Goal: Task Accomplishment & Management: Use online tool/utility

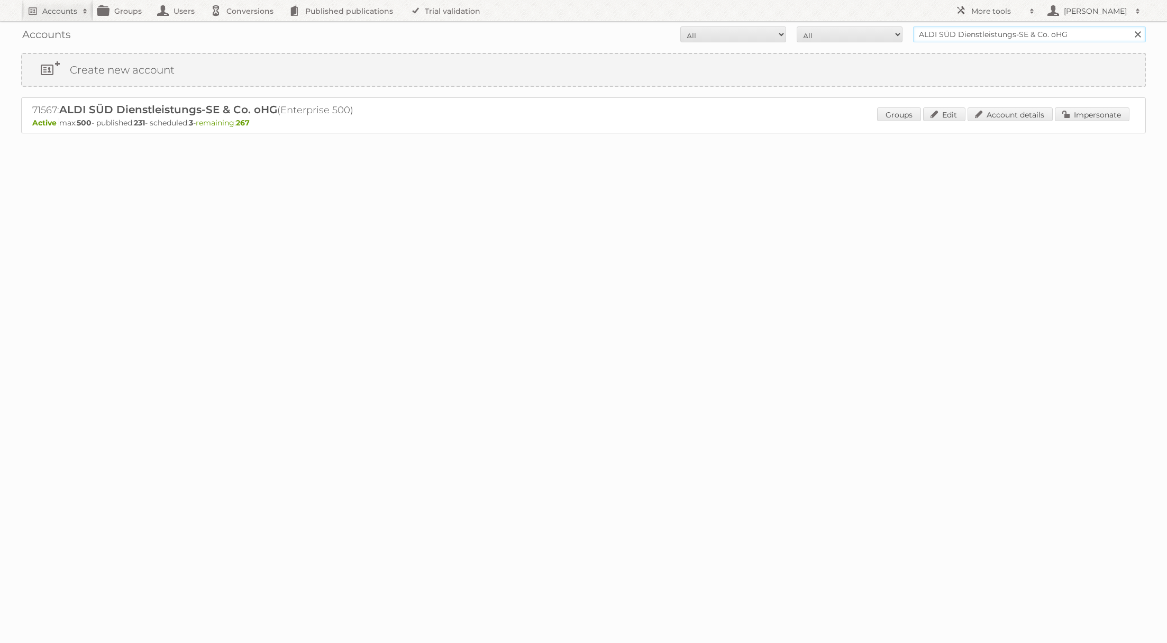
click at [955, 31] on input "ALDI SÜD Dienstleistungs-SE & Co. oHG" at bounding box center [1029, 34] width 233 height 16
type input "REWE"
click at [1129, 26] on input "Search" at bounding box center [1137, 34] width 16 height 16
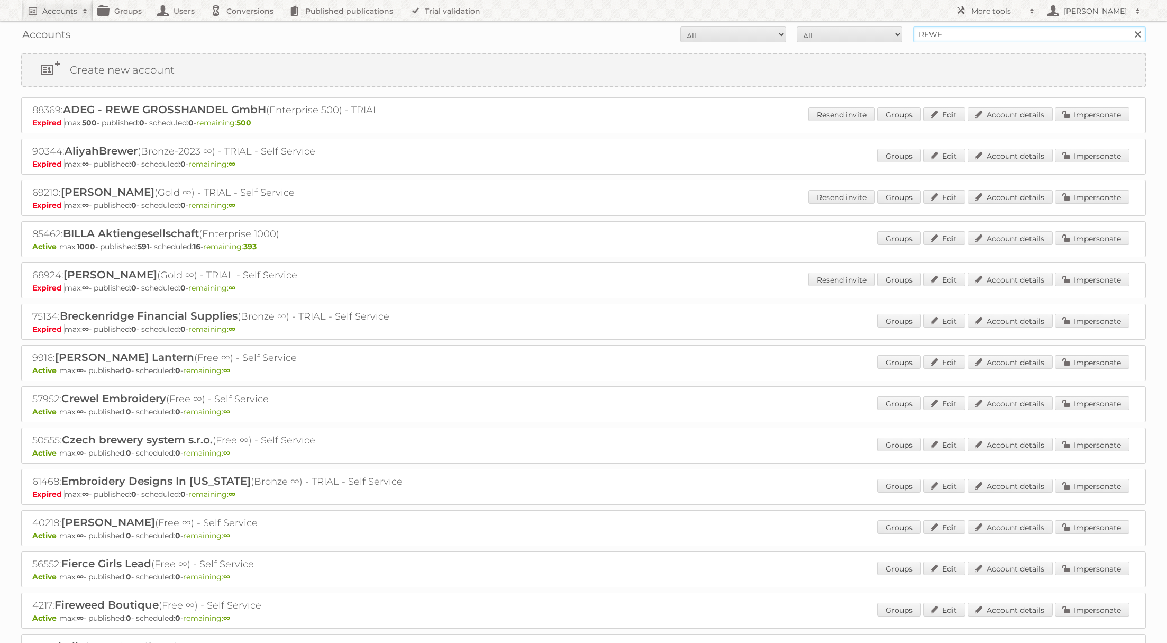
click at [953, 40] on input "REWE" at bounding box center [1029, 34] width 233 height 16
type input "@rewe"
click at [1129, 26] on input "Search" at bounding box center [1137, 34] width 16 height 16
click at [963, 29] on input "@rewe" at bounding box center [1029, 34] width 233 height 16
click at [970, 36] on input "REWE" at bounding box center [1029, 34] width 233 height 16
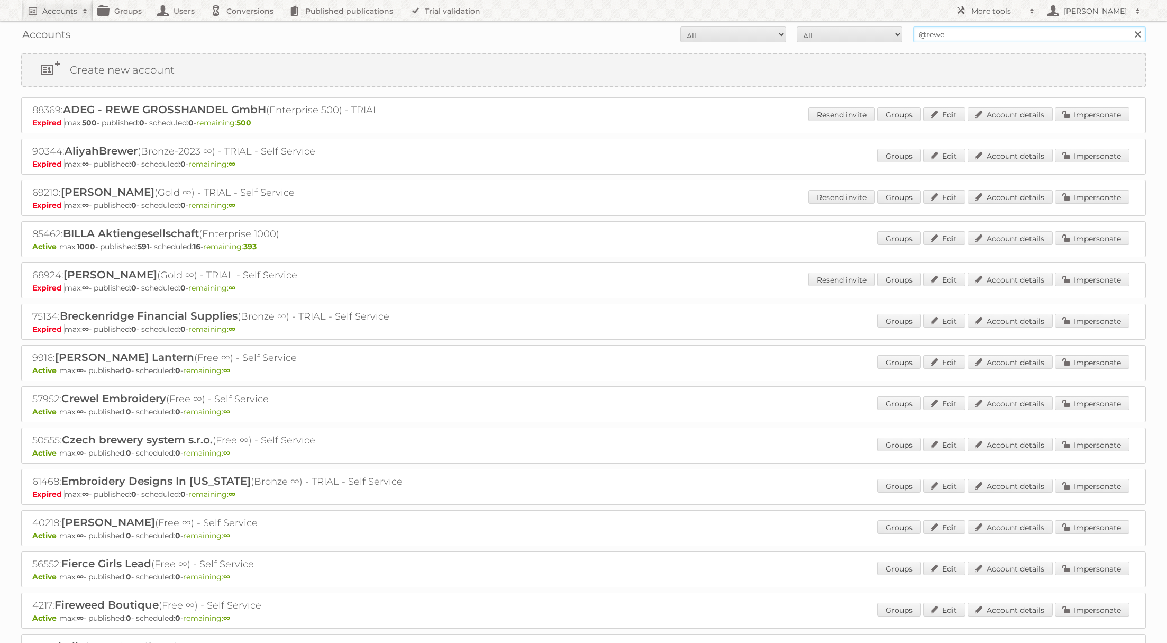
type input "@rewe"
click at [1129, 26] on input "Search" at bounding box center [1137, 34] width 16 height 16
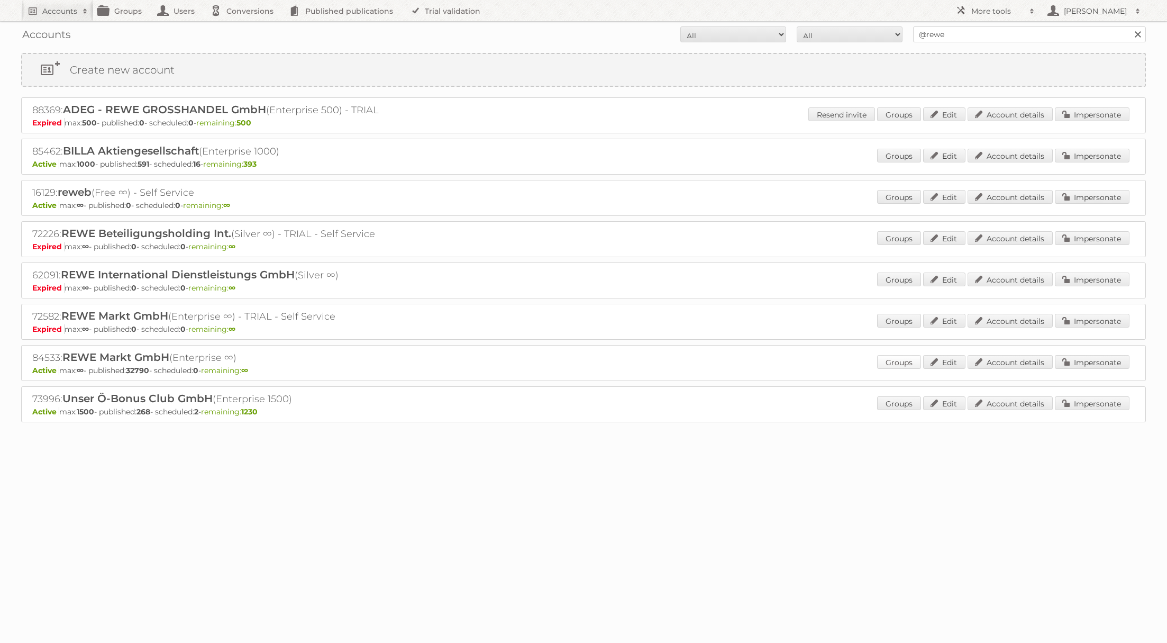
click at [911, 362] on link "Groups" at bounding box center [899, 362] width 44 height 14
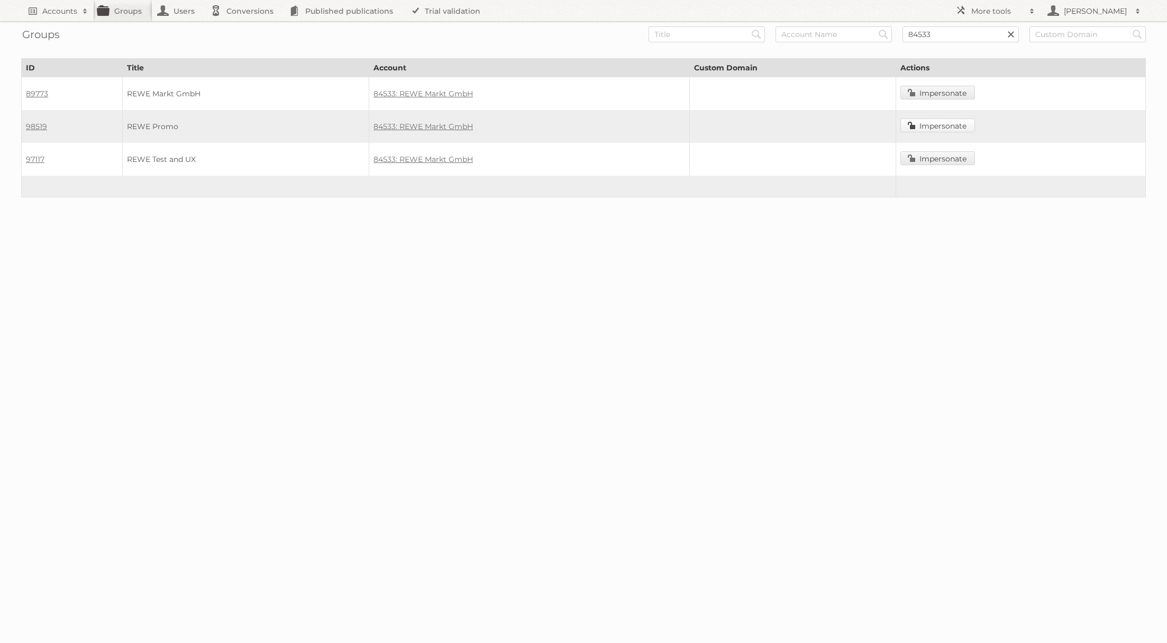
click at [939, 128] on link "Impersonate" at bounding box center [937, 125] width 75 height 14
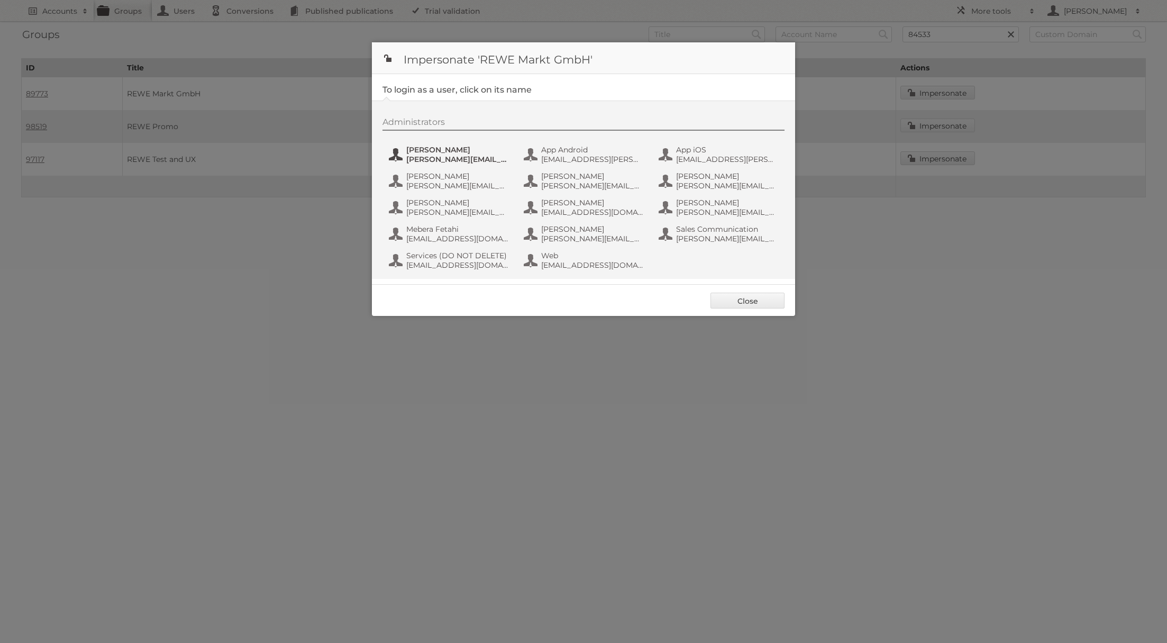
click at [478, 155] on span "[PERSON_NAME][EMAIL_ADDRESS][PERSON_NAME][DOMAIN_NAME]" at bounding box center [457, 159] width 103 height 10
